Goal: Check status

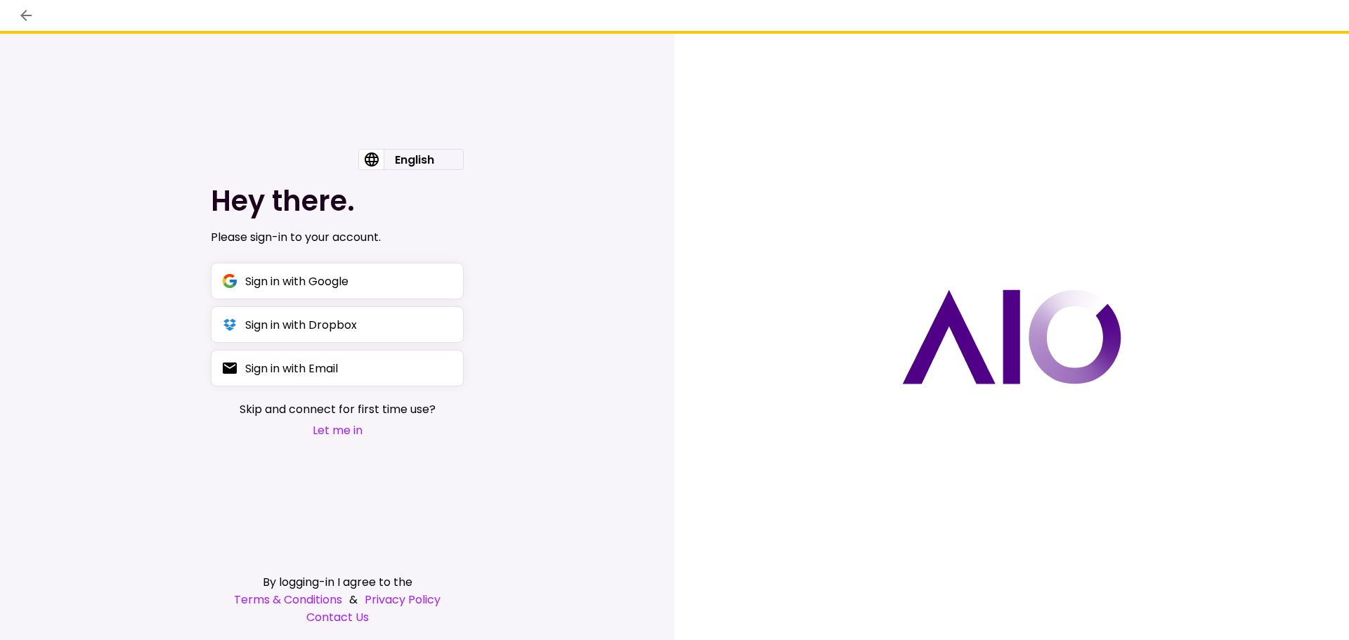
click at [328, 432] on button "Let me in" at bounding box center [338, 430] width 196 height 18
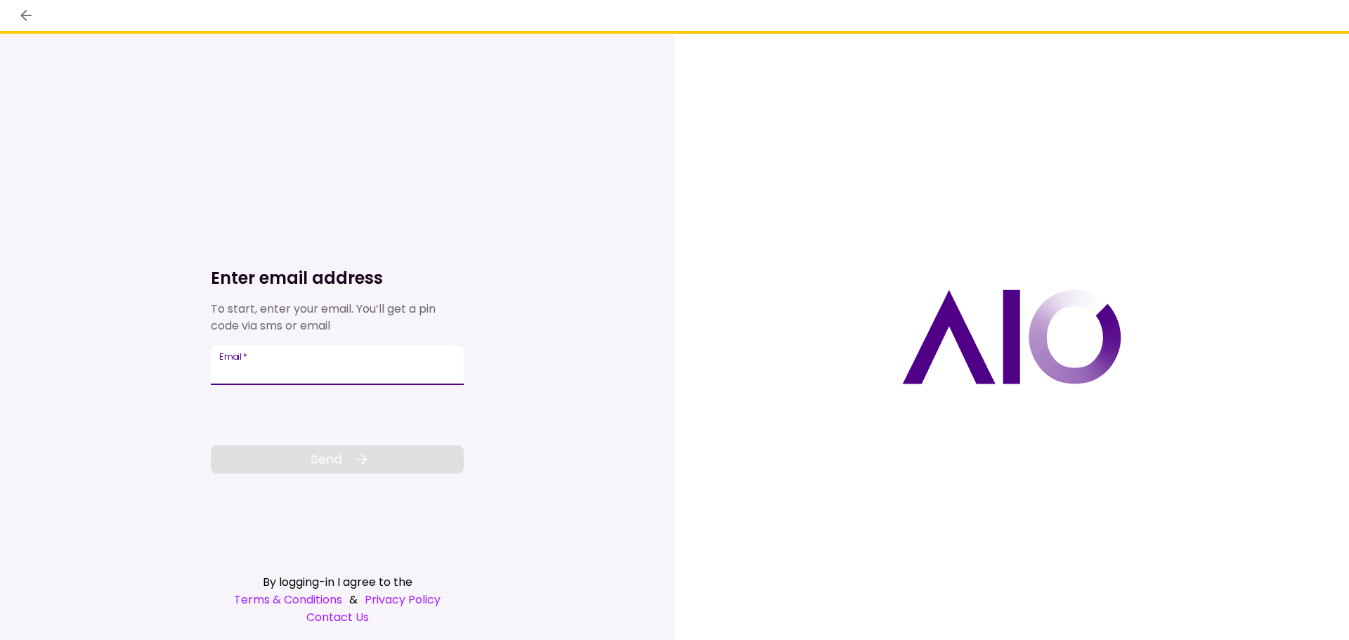
click at [263, 366] on input "Email   *" at bounding box center [337, 365] width 253 height 39
type input "**********"
click at [309, 461] on button "Send" at bounding box center [337, 459] width 253 height 28
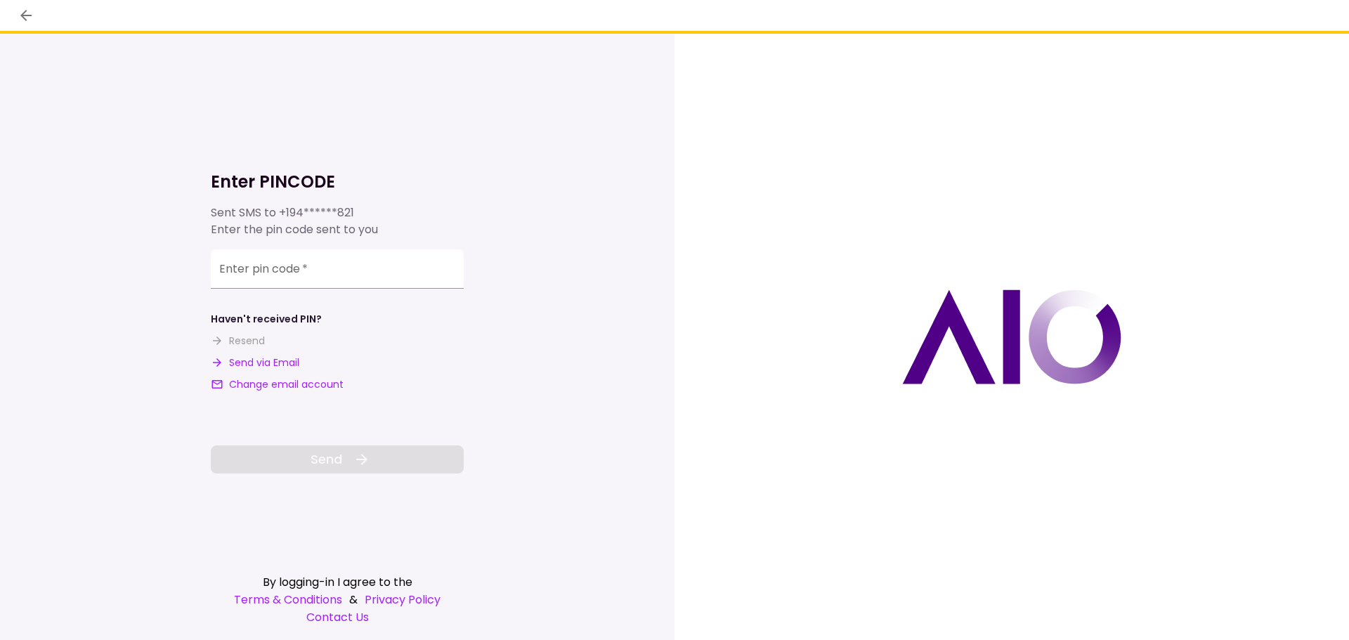
click at [254, 358] on button "Send via Email" at bounding box center [255, 362] width 88 height 15
click at [309, 257] on input "**********" at bounding box center [337, 268] width 253 height 39
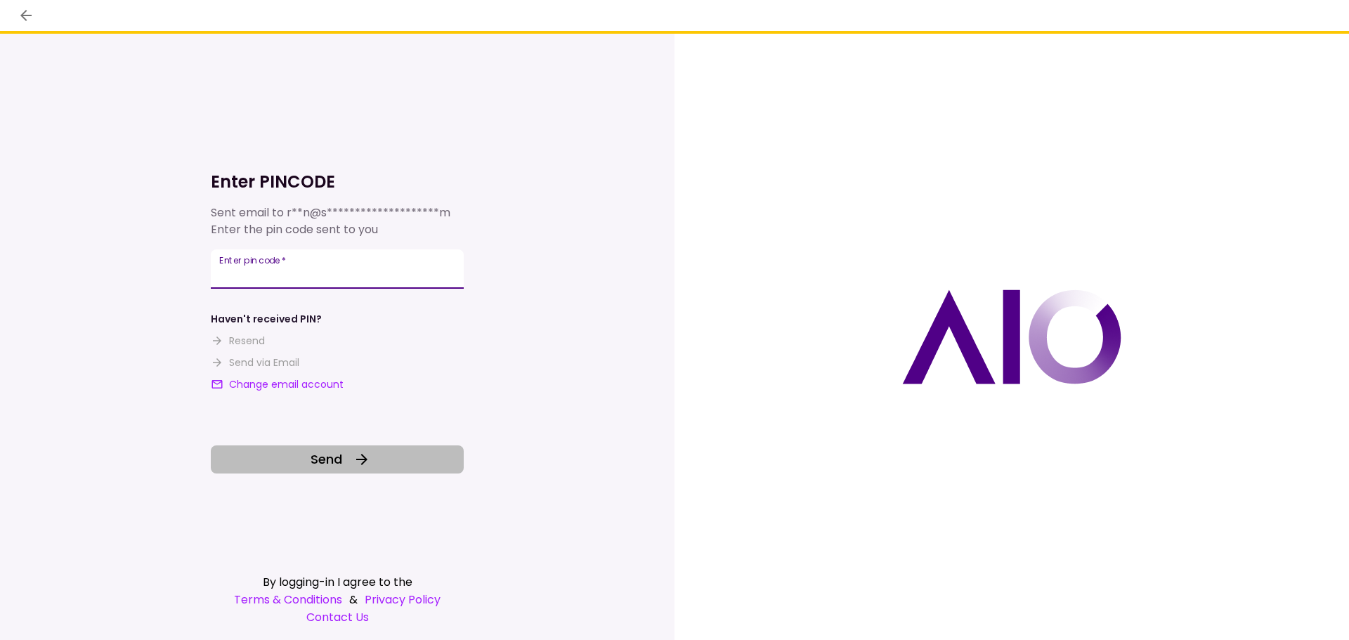
type input "******"
click at [278, 446] on button "Send" at bounding box center [337, 459] width 253 height 28
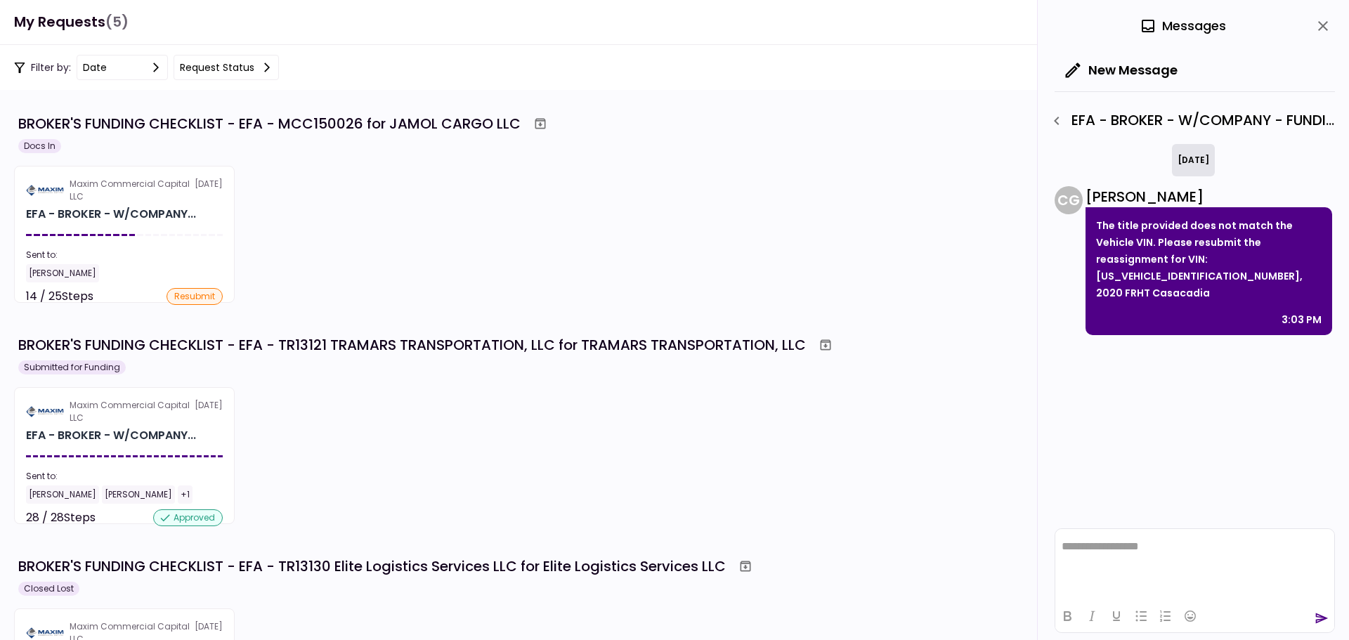
click at [1059, 120] on icon "button" at bounding box center [1056, 120] width 17 height 17
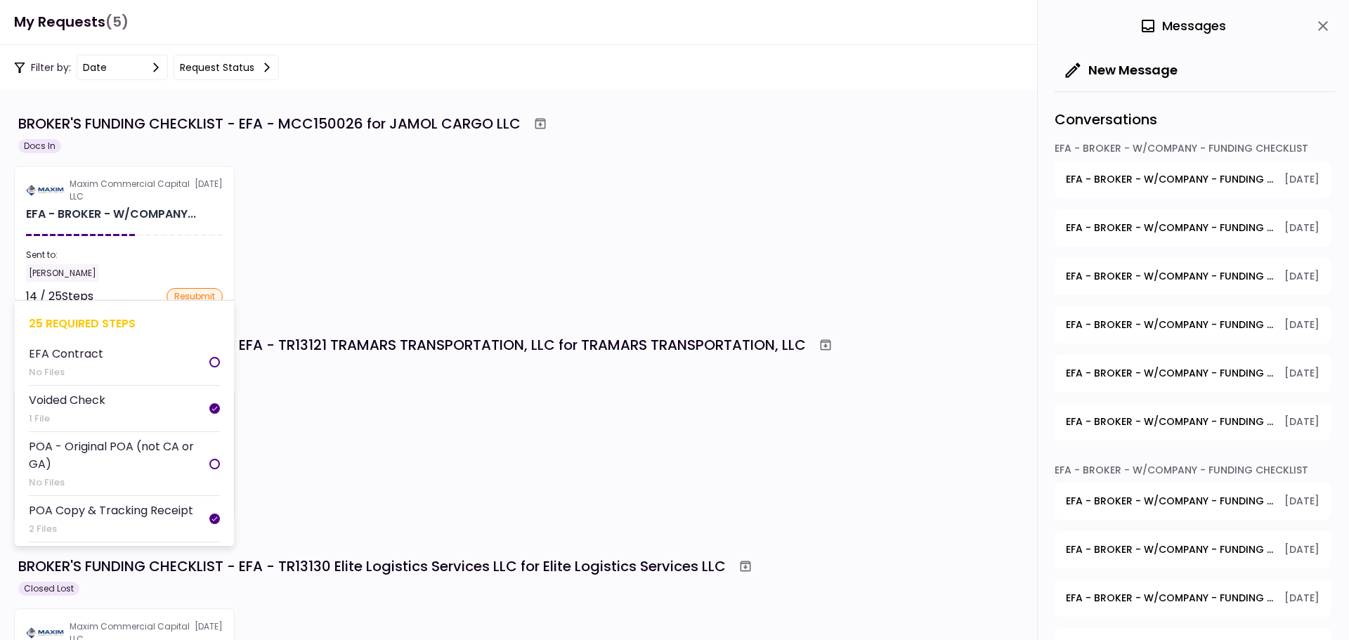
click at [197, 252] on div "Sent to:" at bounding box center [124, 255] width 197 height 13
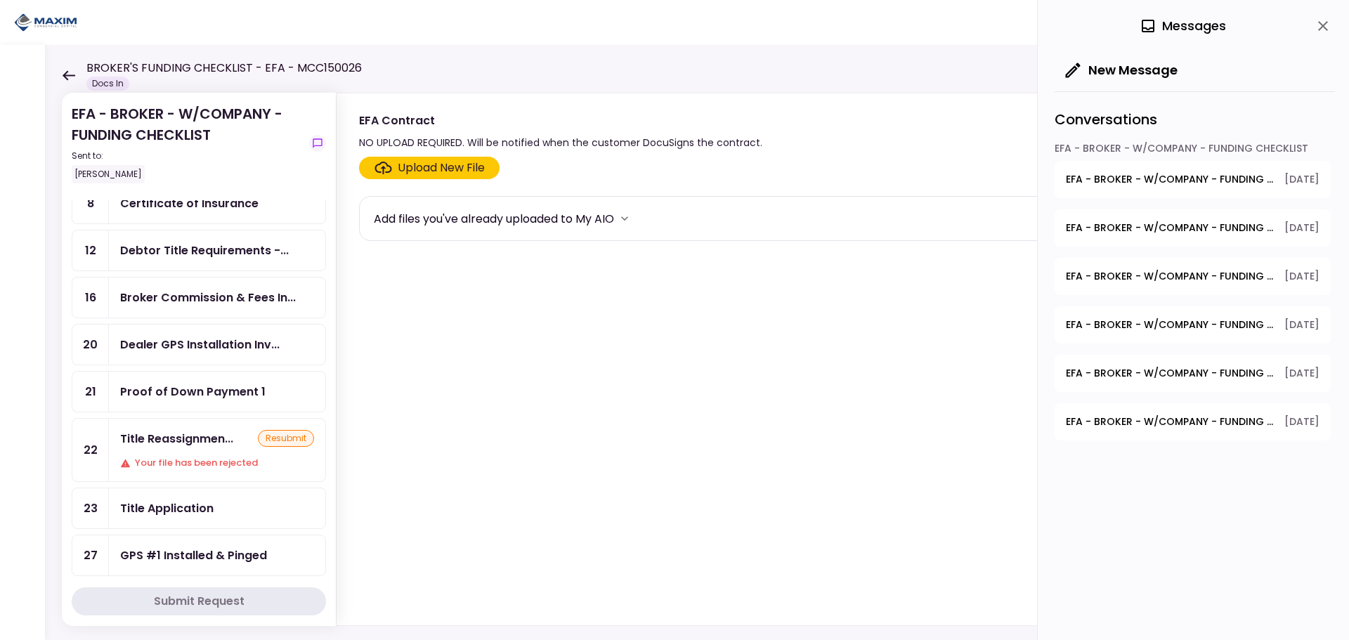
scroll to position [281, 0]
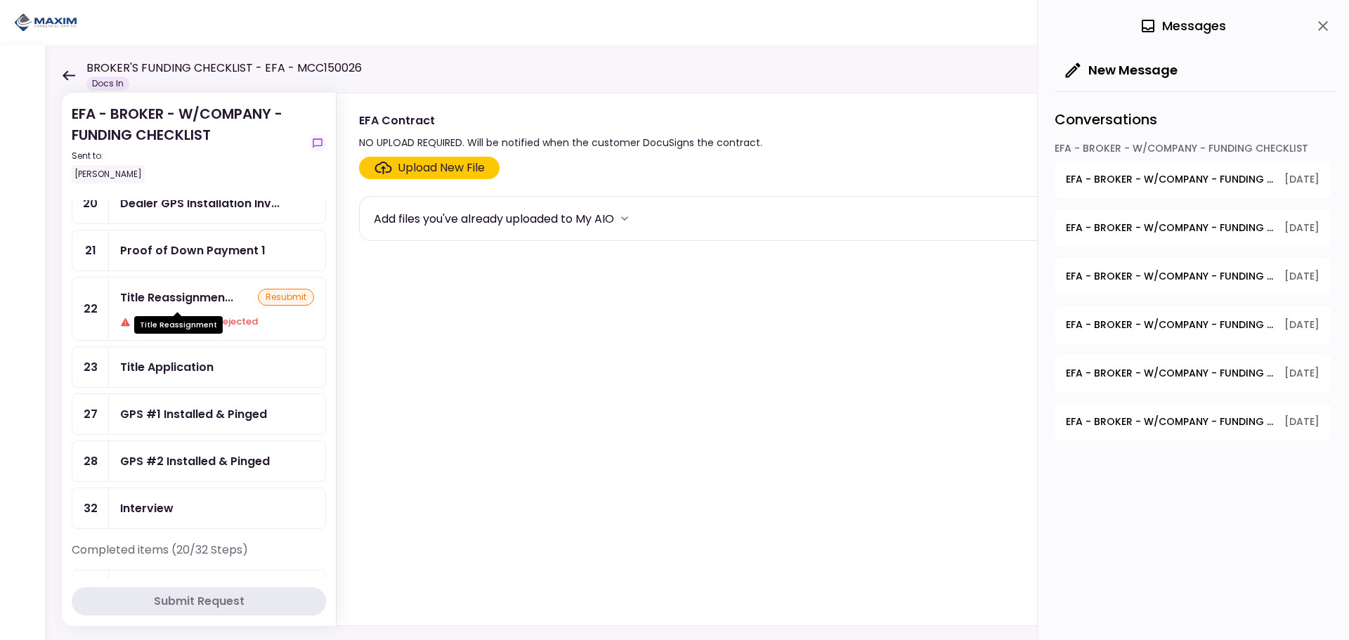
click at [197, 303] on div "Title Reassignmen..." at bounding box center [176, 298] width 113 height 18
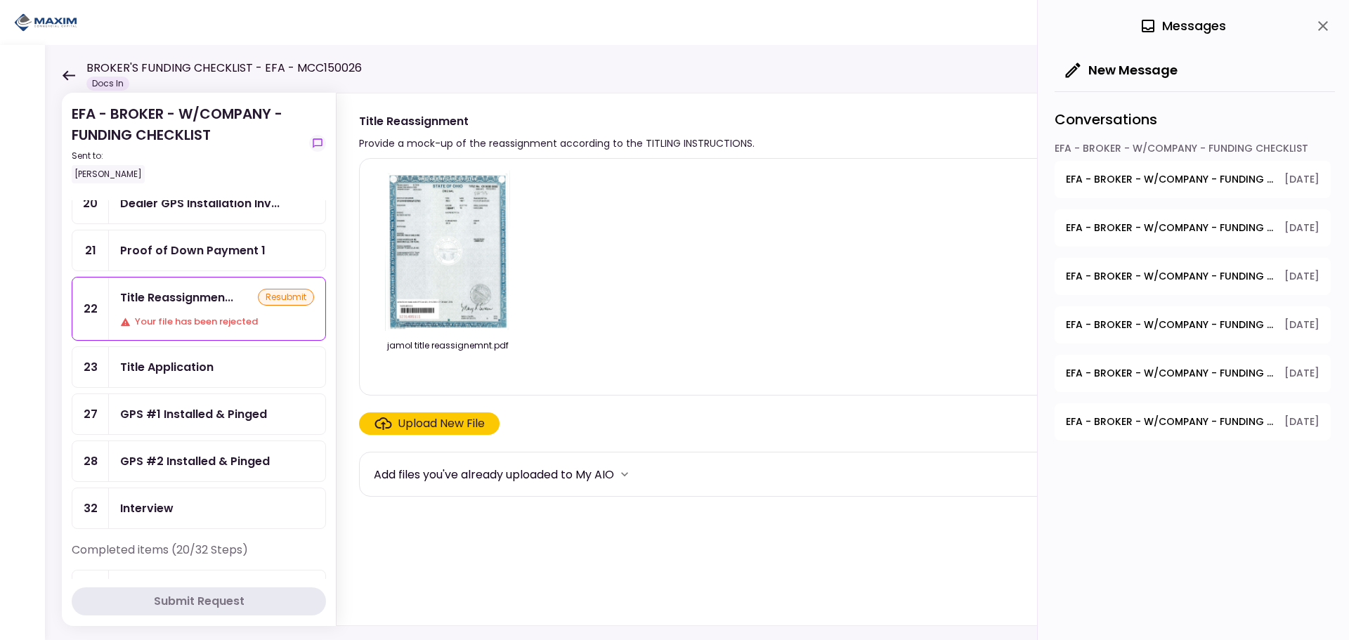
click at [453, 243] on img at bounding box center [447, 250] width 125 height 161
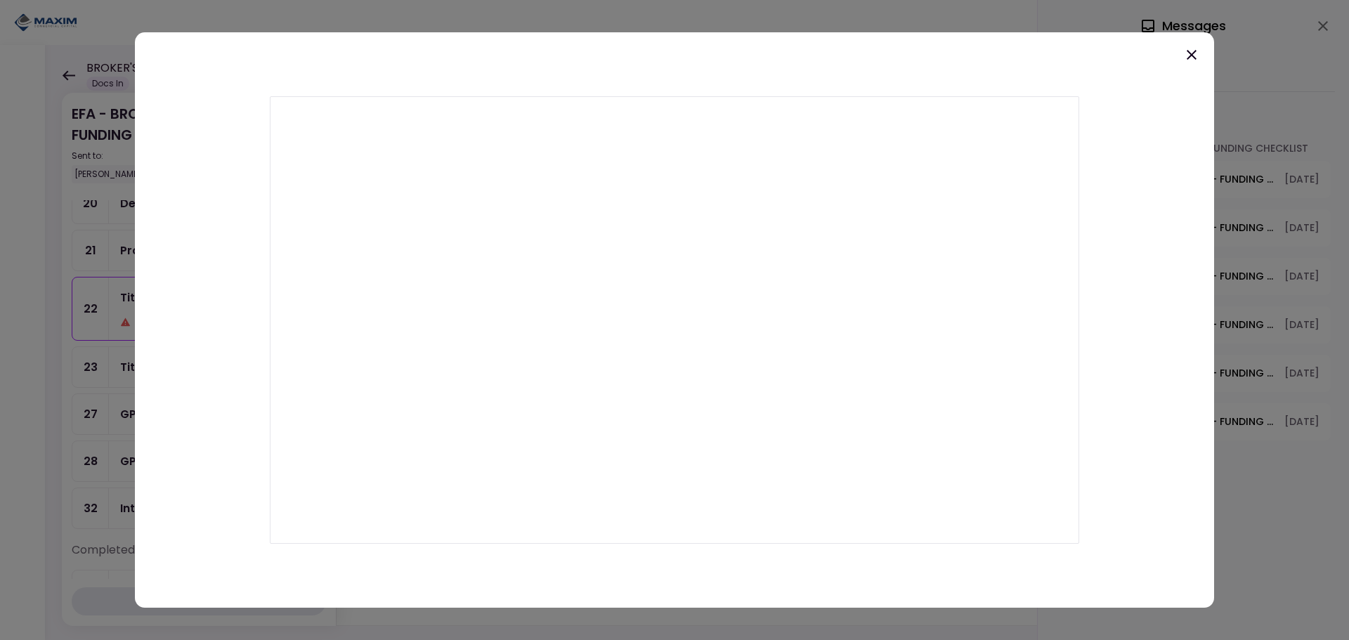
click at [1200, 50] on div at bounding box center [674, 320] width 1079 height 576
click at [1195, 51] on icon at bounding box center [1191, 55] width 10 height 10
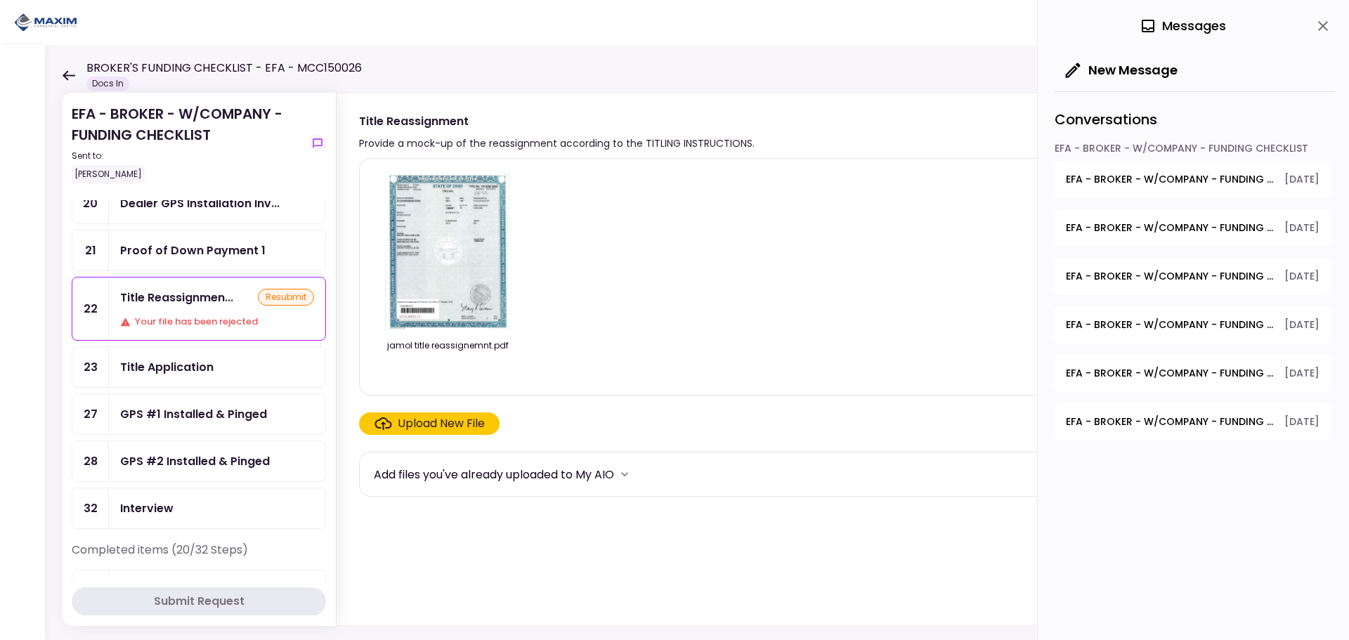
click at [1176, 184] on span "EFA - BROKER - W/COMPANY - FUNDING CHECKLIST - Title Reassignment" at bounding box center [1169, 179] width 209 height 15
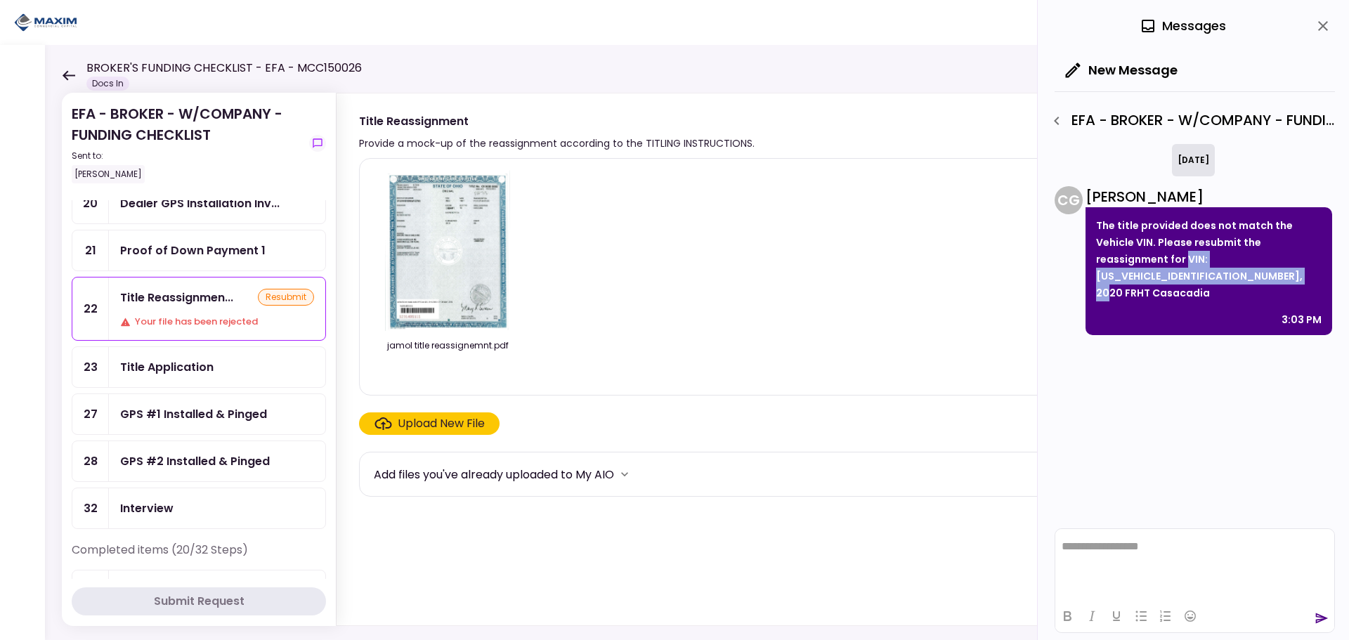
drag, startPoint x: 1186, startPoint y: 263, endPoint x: 1209, endPoint y: 275, distance: 26.7
click at [1209, 275] on p "The title provided does not match the Vehicle VIN. Please resubmit the reassign…" at bounding box center [1208, 259] width 225 height 84
copy p "VIN: [US_VEHICLE_IDENTIFICATION_NUMBER], 2020 FRHT Casacadia"
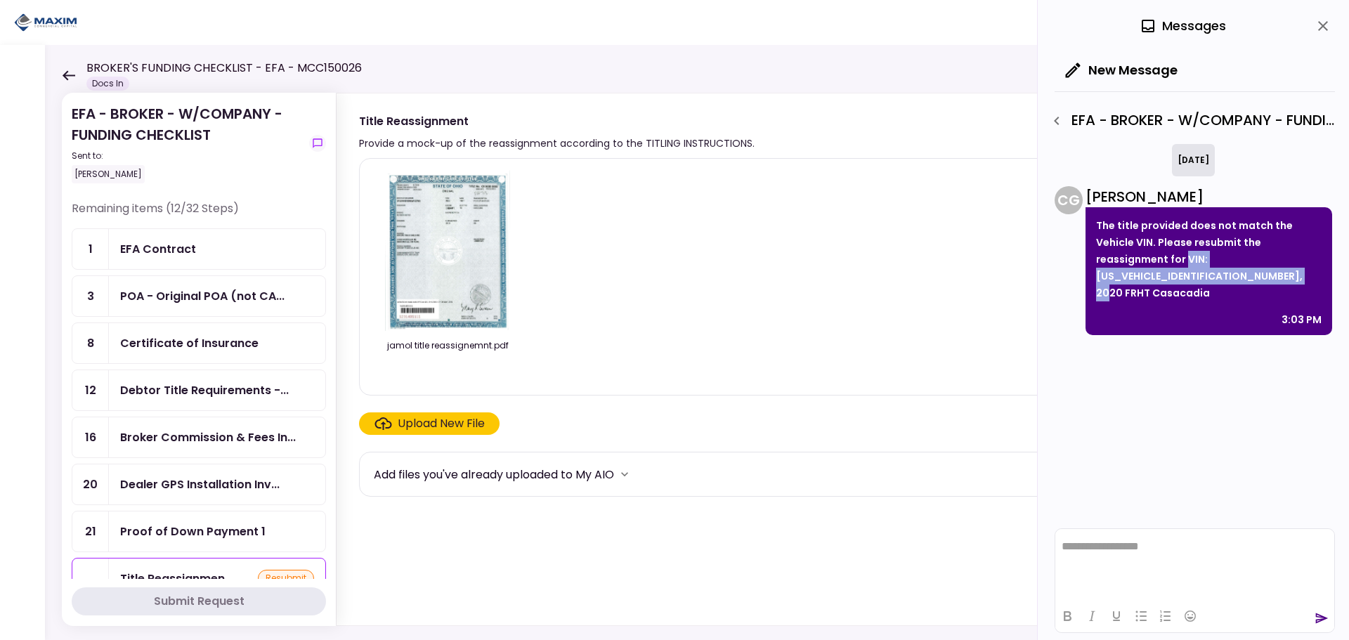
drag, startPoint x: 185, startPoint y: 256, endPoint x: 192, endPoint y: 262, distance: 10.0
click at [185, 256] on div "EFA Contract" at bounding box center [158, 249] width 76 height 18
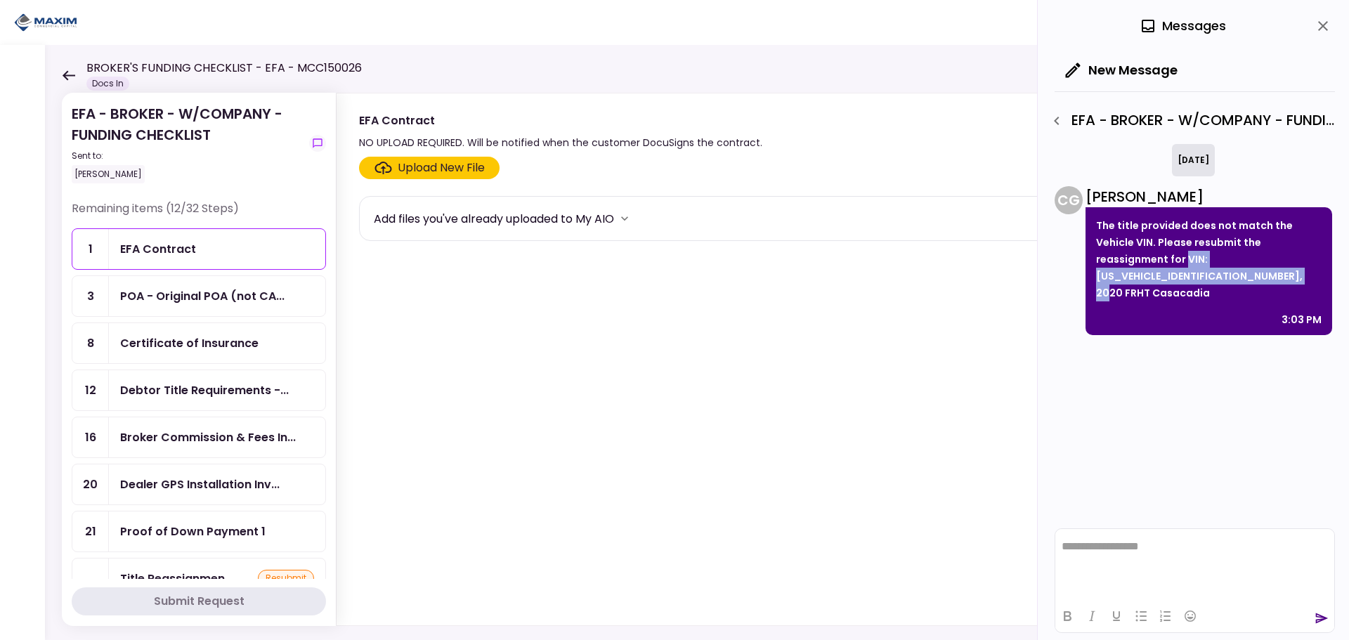
click at [1056, 122] on icon "button" at bounding box center [1056, 121] width 5 height 8
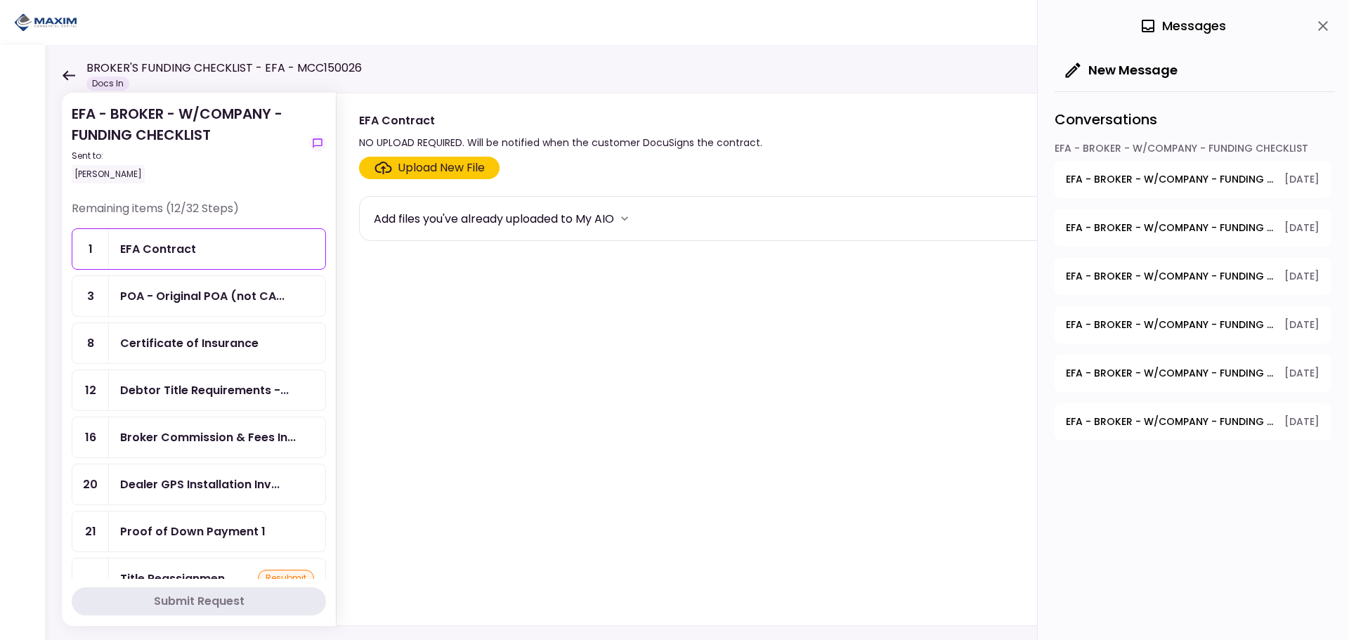
click at [1202, 178] on span "EFA - BROKER - W/COMPANY - FUNDING CHECKLIST - Title Reassignment" at bounding box center [1169, 179] width 209 height 15
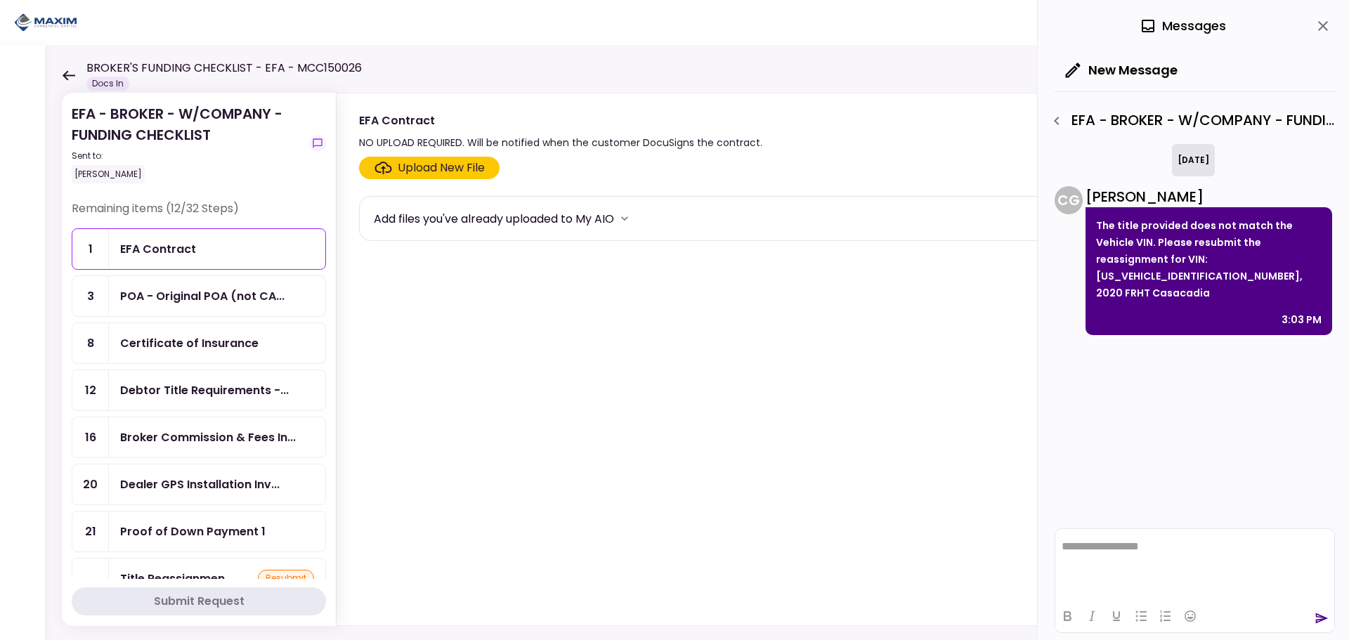
click at [1059, 119] on icon "button" at bounding box center [1056, 120] width 17 height 17
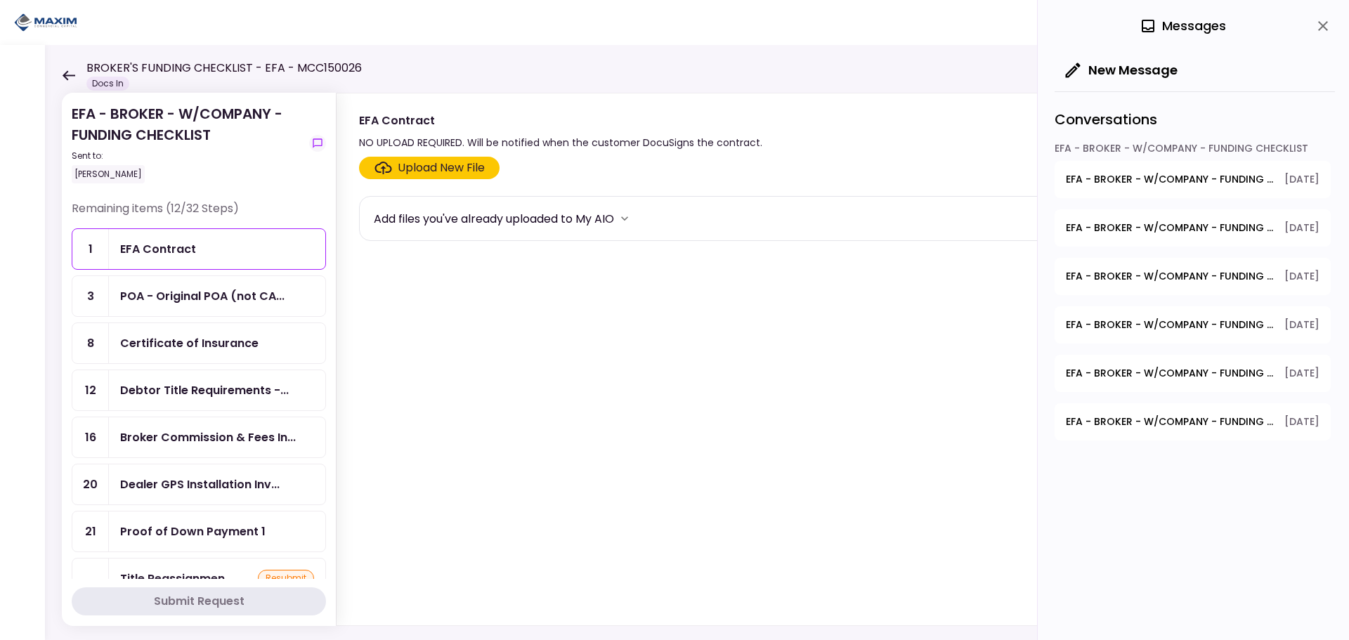
click at [1181, 222] on span "EFA - BROKER - W/COMPANY - FUNDING CHECKLIST - EFA Contract" at bounding box center [1169, 228] width 209 height 15
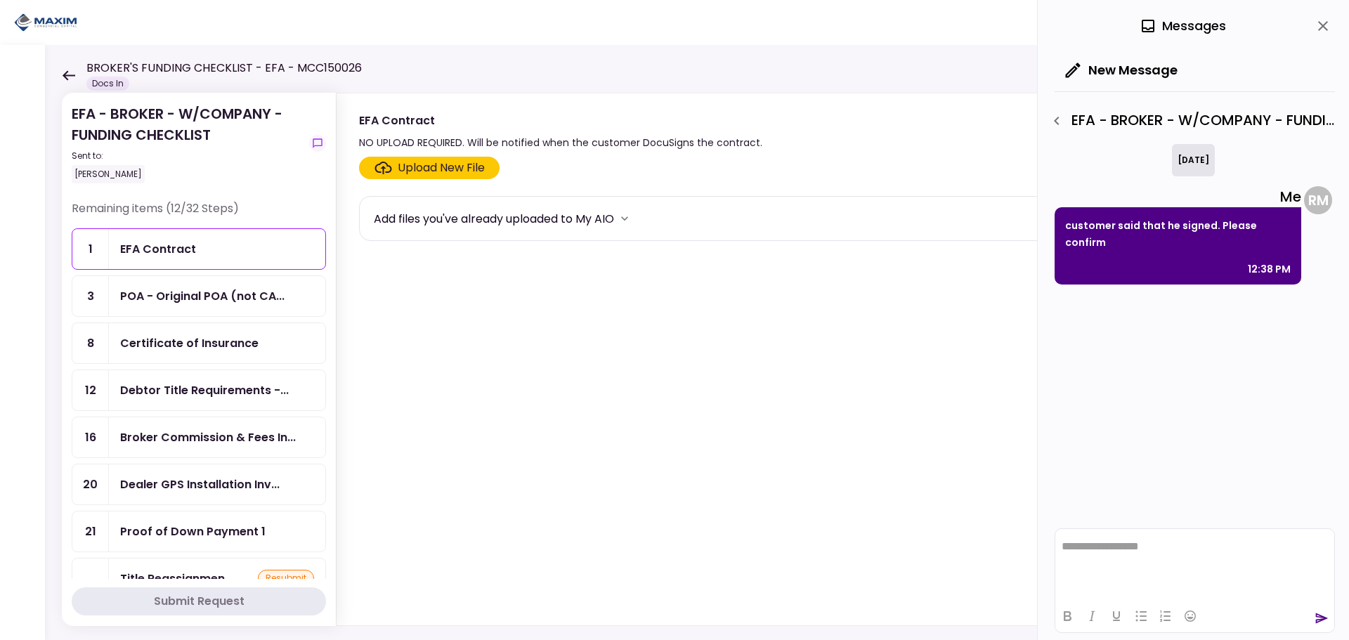
click at [1056, 127] on icon "button" at bounding box center [1056, 120] width 17 height 17
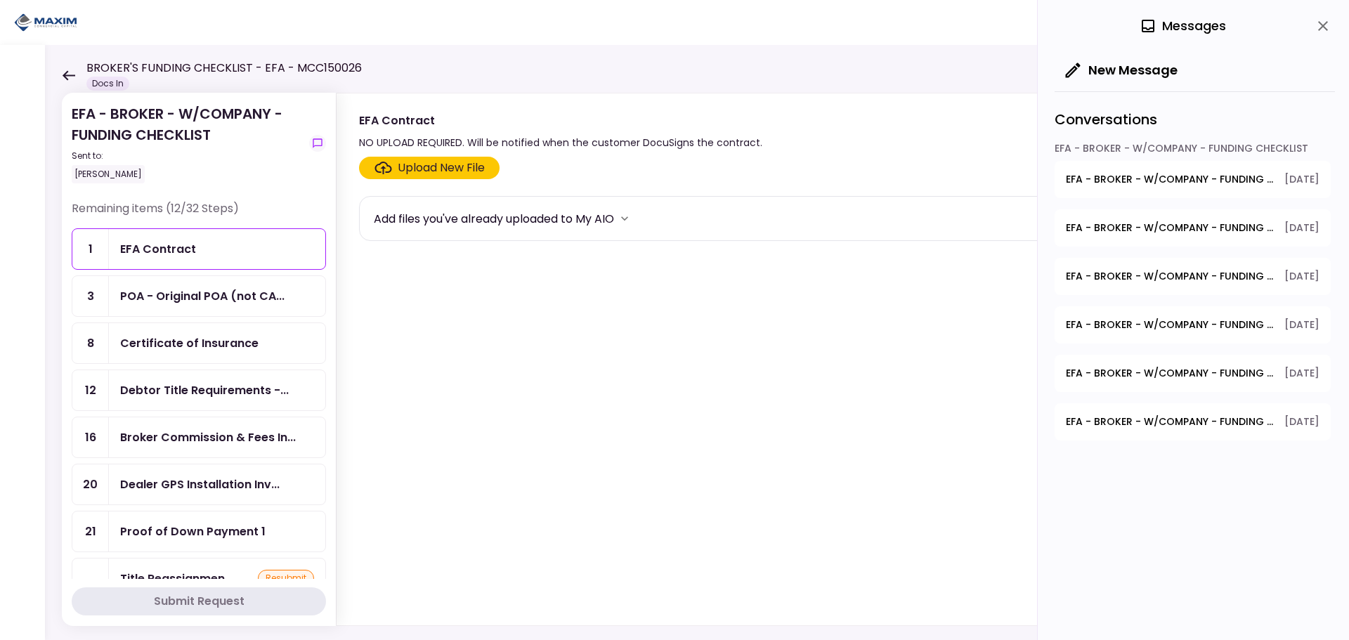
drag, startPoint x: 197, startPoint y: 242, endPoint x: 203, endPoint y: 247, distance: 8.0
click at [197, 243] on div "EFA Contract" at bounding box center [217, 249] width 194 height 18
click at [1322, 25] on icon "close" at bounding box center [1323, 26] width 10 height 10
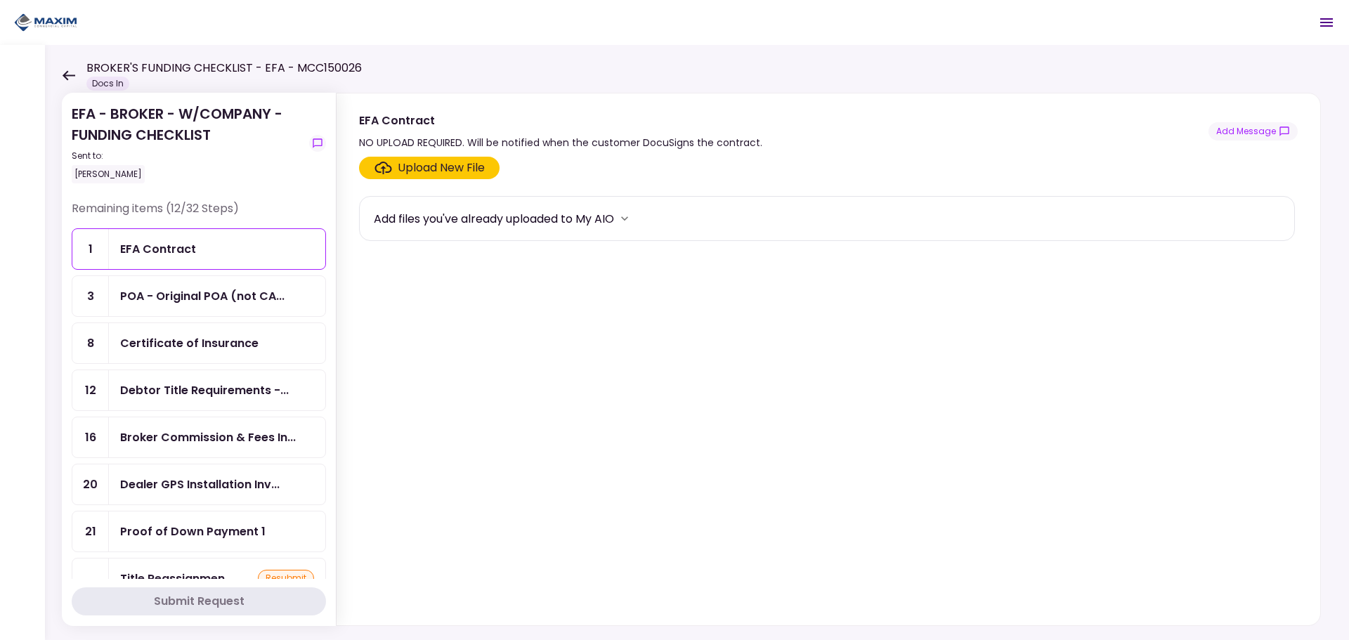
click at [67, 76] on icon at bounding box center [69, 75] width 13 height 10
